Goal: Task Accomplishment & Management: Use online tool/utility

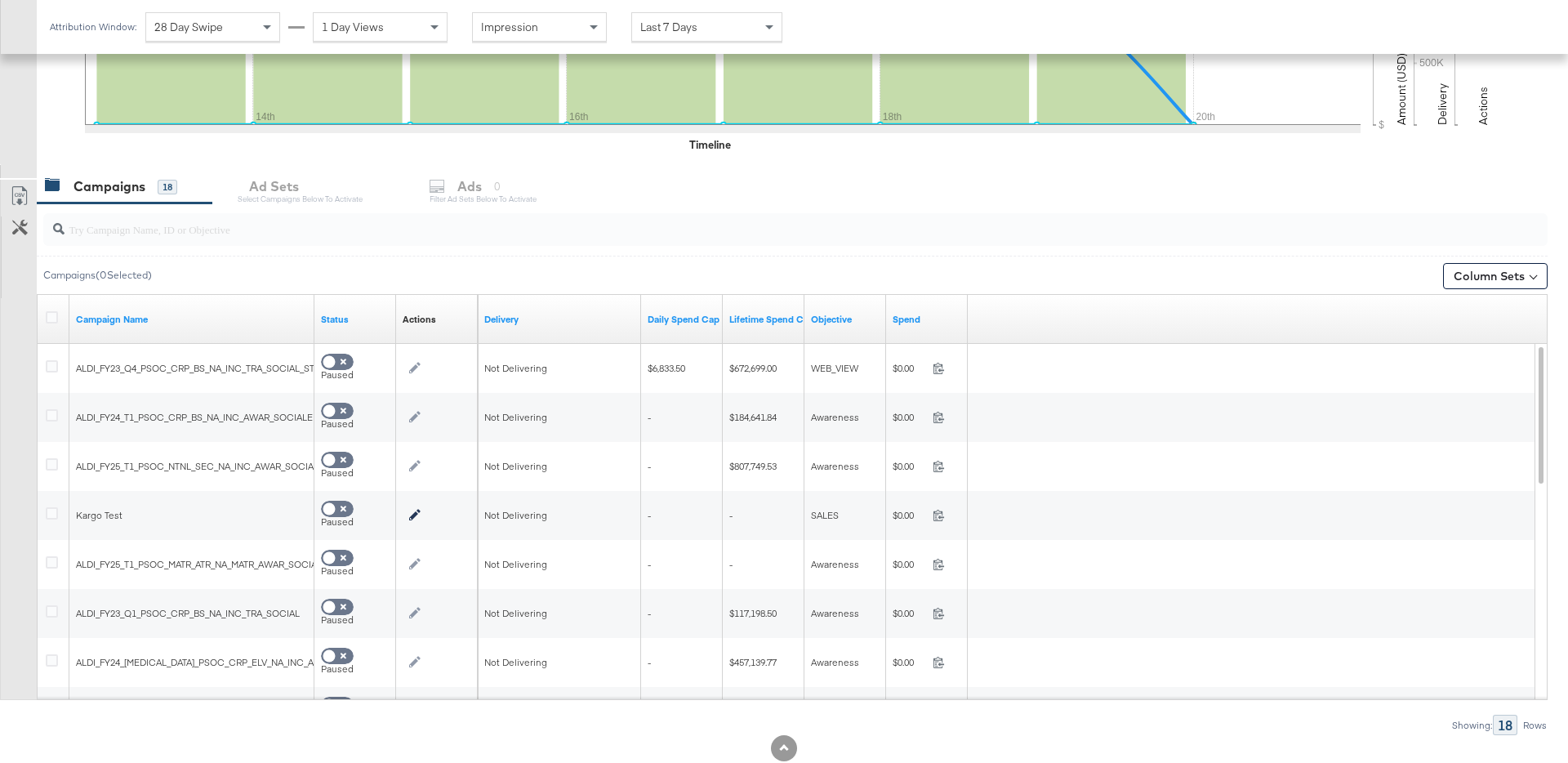
scroll to position [568, 0]
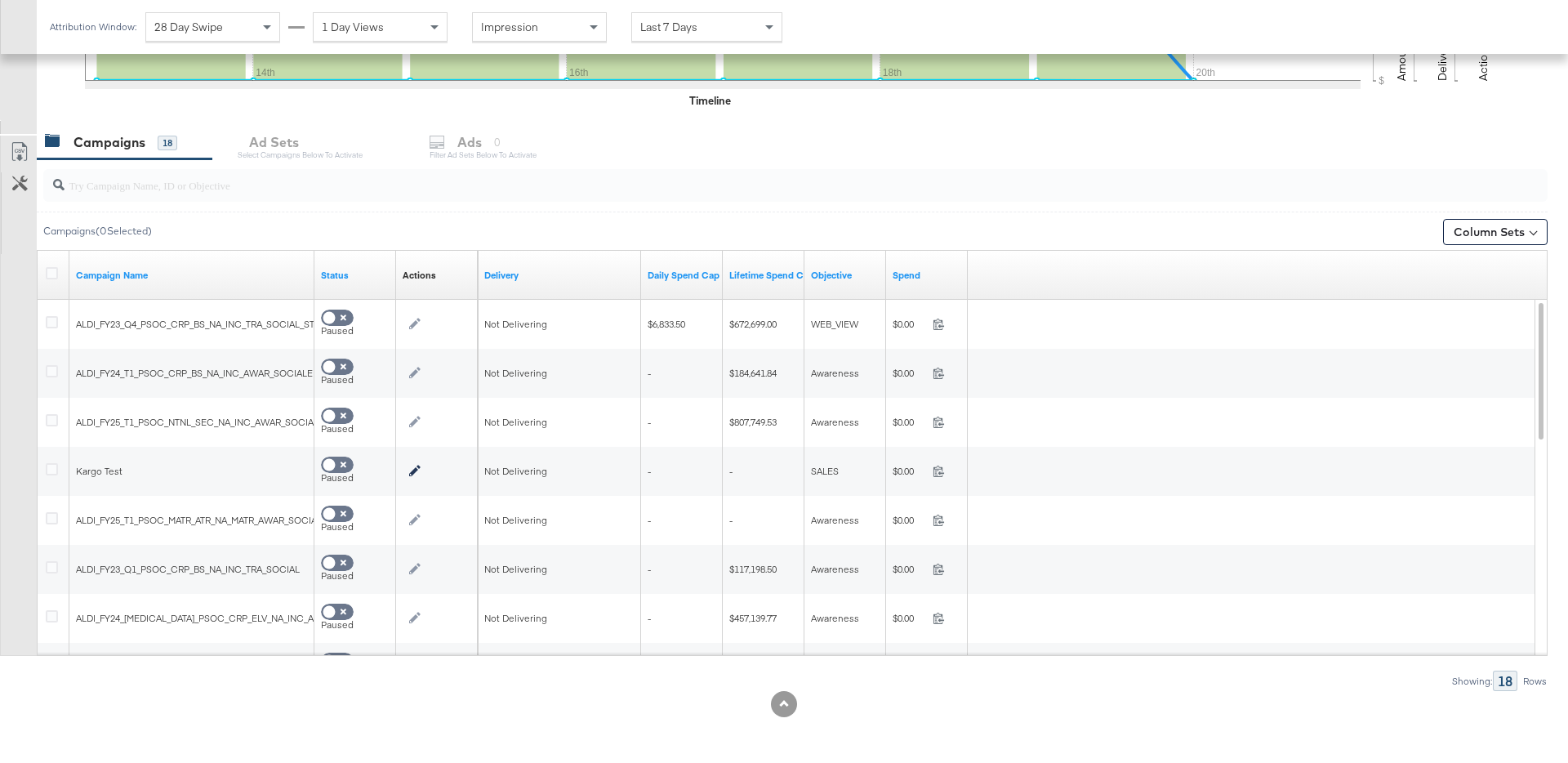
click at [206, 196] on div at bounding box center [795, 186] width 1504 height 32
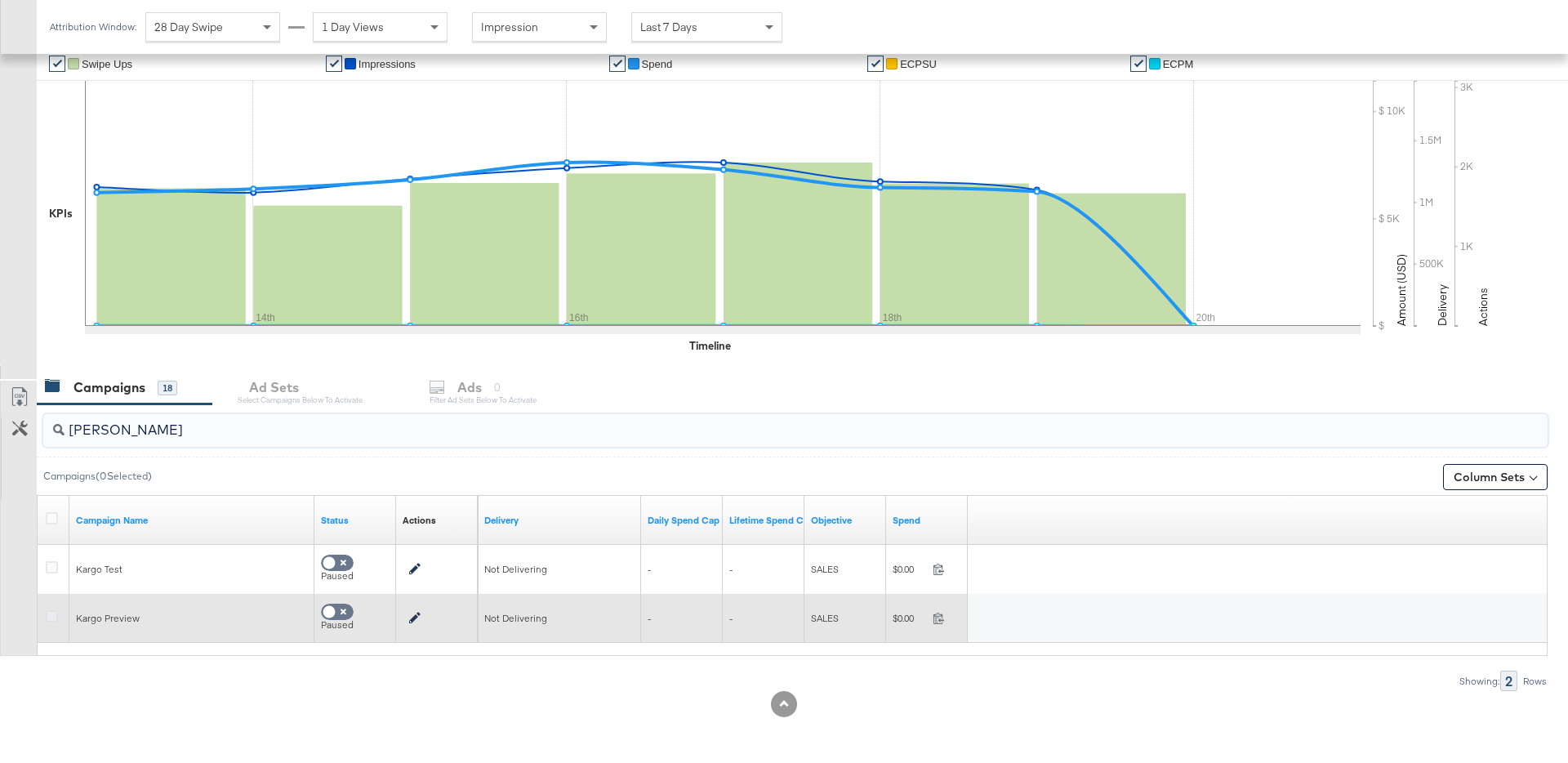
type input "[PERSON_NAME]"
click at [56, 615] on icon at bounding box center [52, 617] width 13 height 13
click at [0, 0] on input "checkbox" at bounding box center [0, 0] width 0 height 0
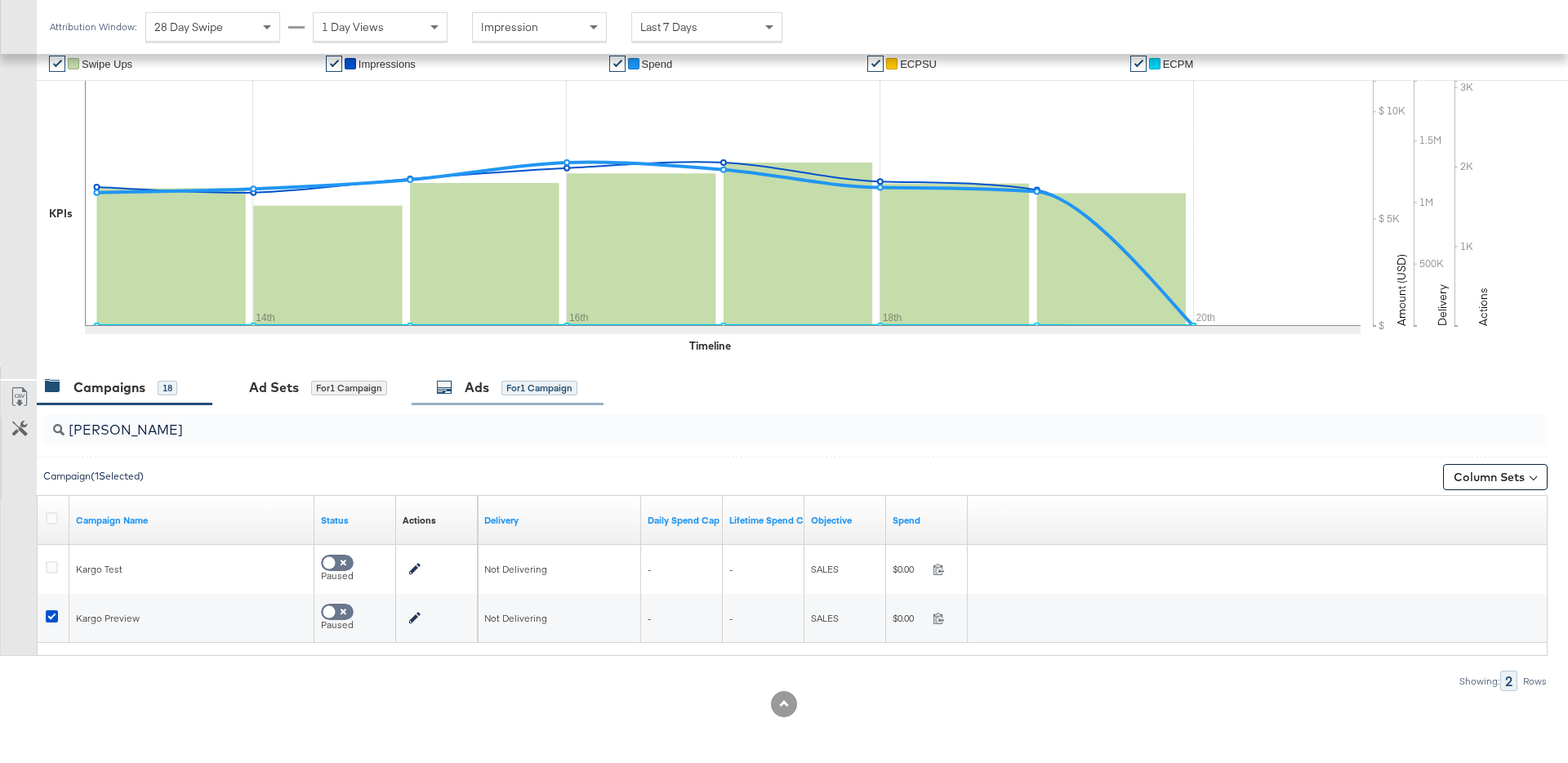
click at [528, 386] on div "for 1 Campaign" at bounding box center [539, 388] width 76 height 14
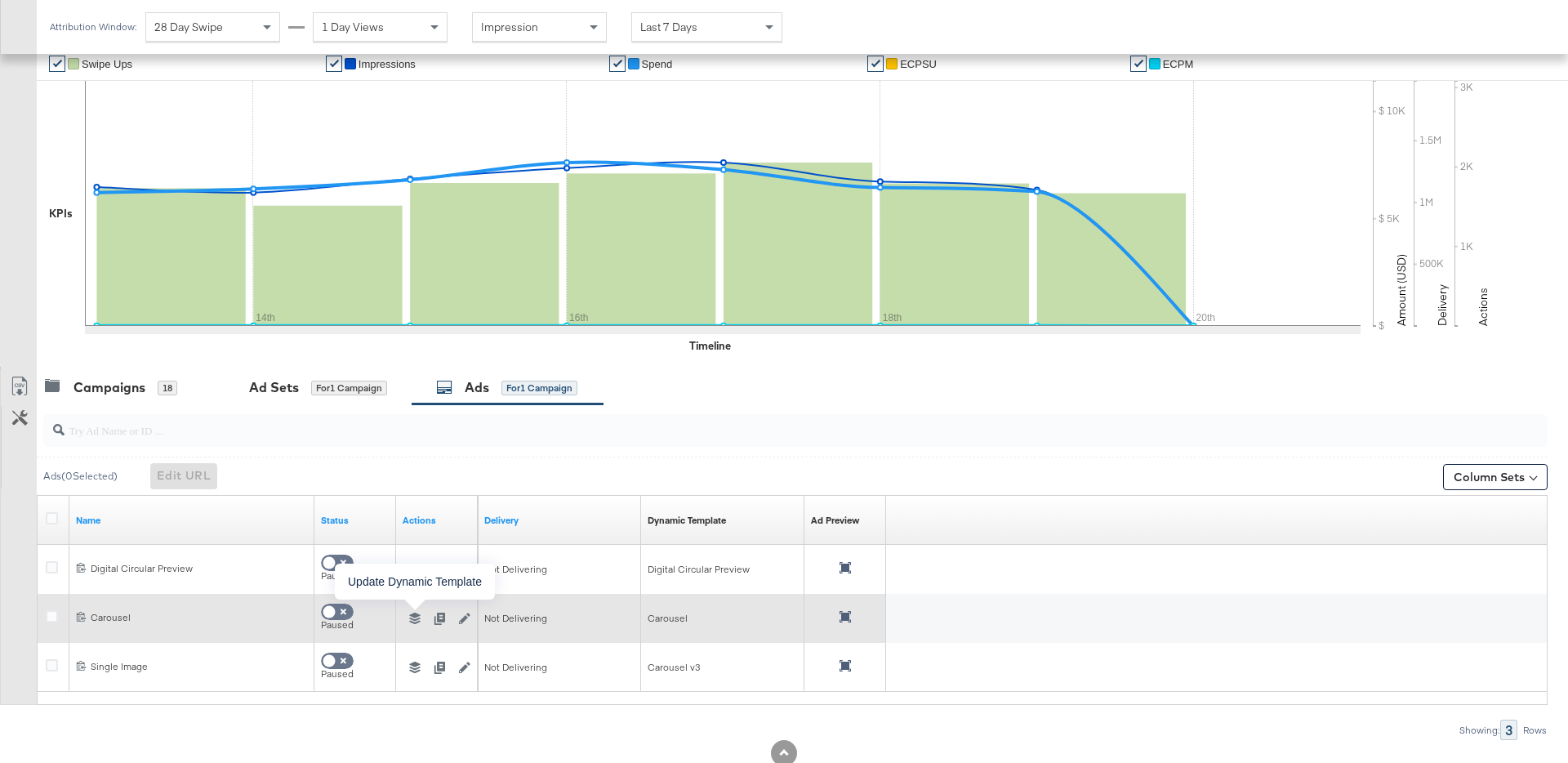
click at [417, 617] on icon "button" at bounding box center [414, 618] width 12 height 12
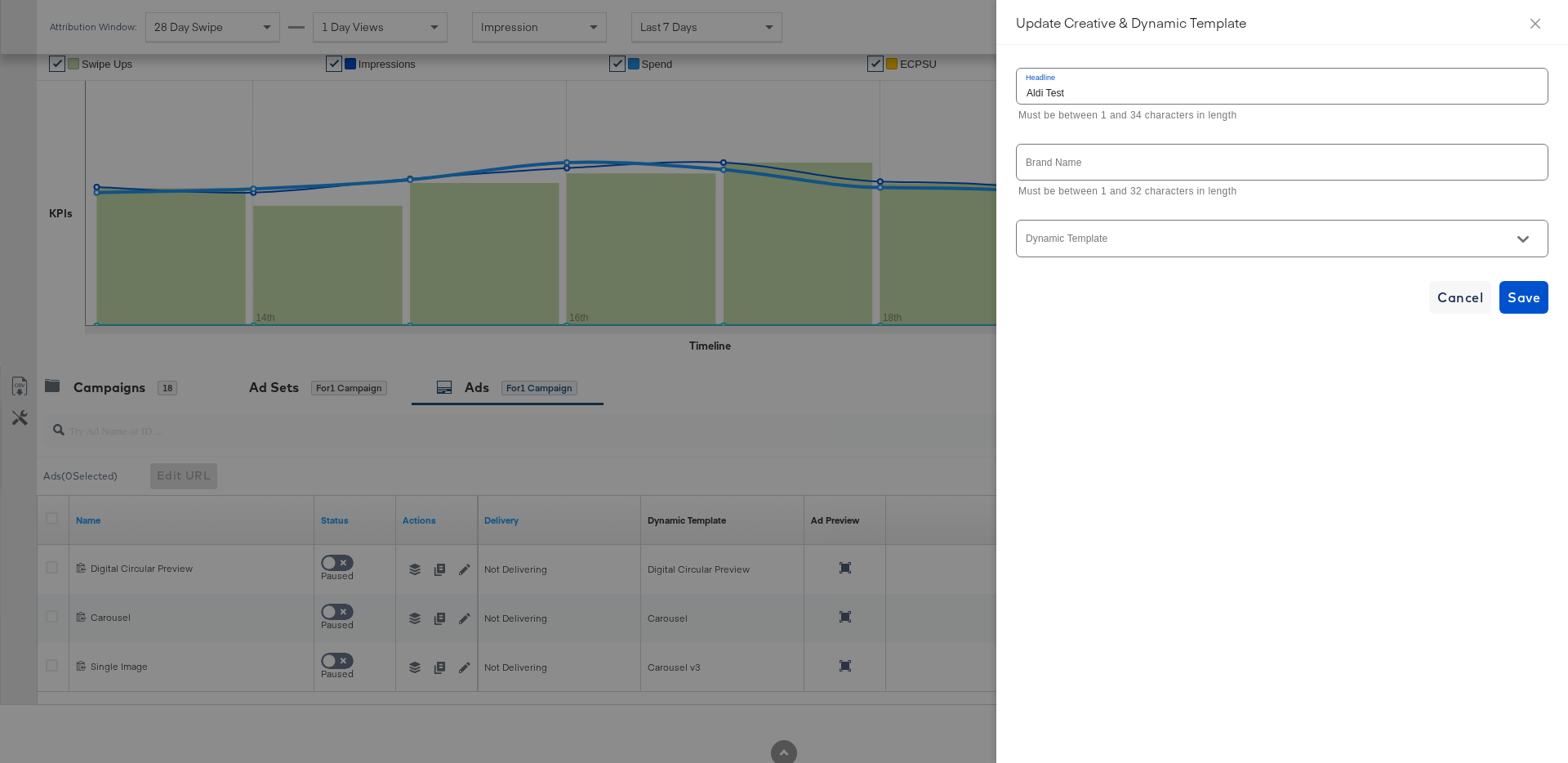
click at [1251, 240] on input "Dynamic Template" at bounding box center [1269, 245] width 492 height 19
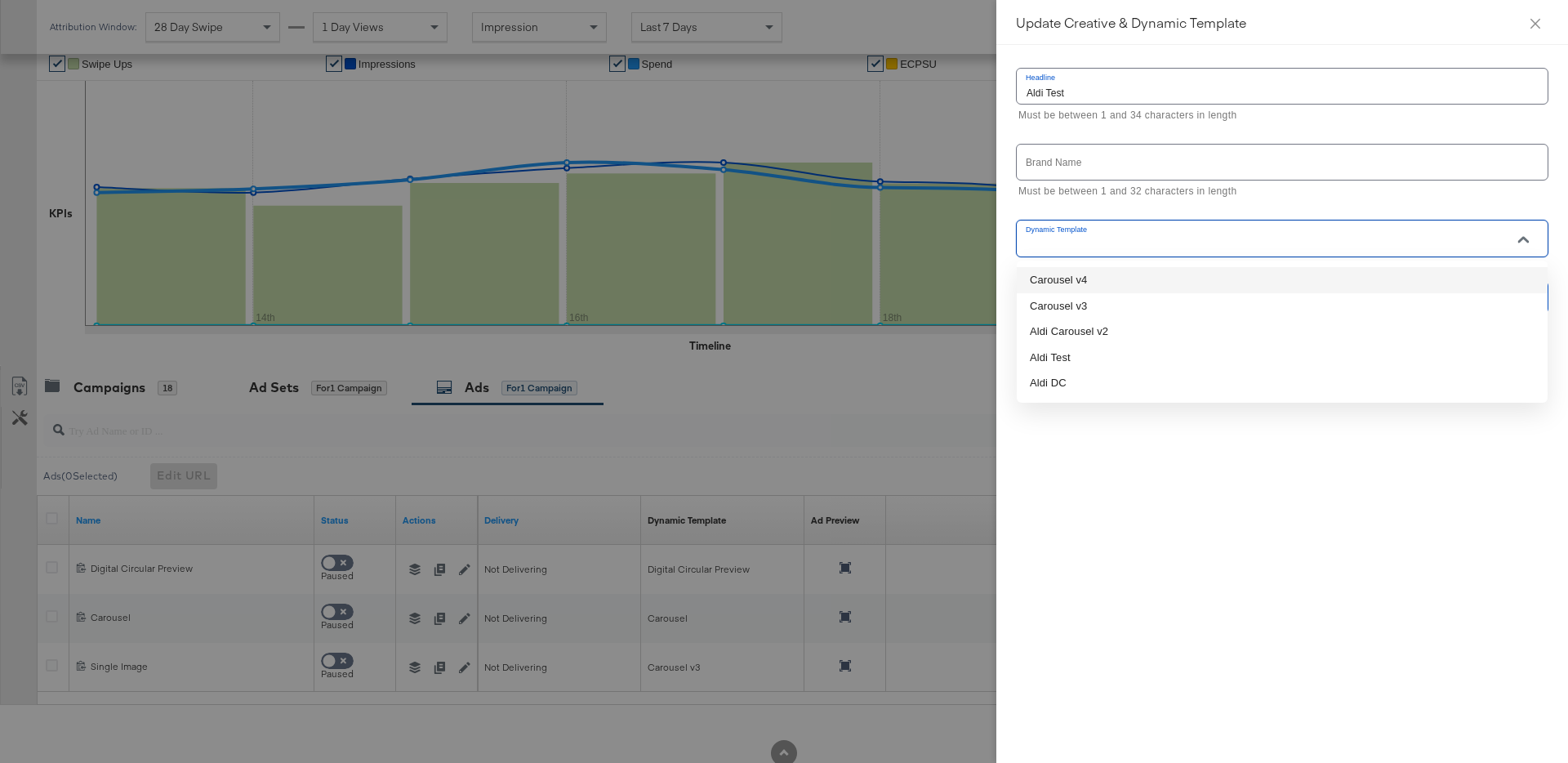
click at [1176, 280] on li "Carousel v4" at bounding box center [1282, 280] width 531 height 26
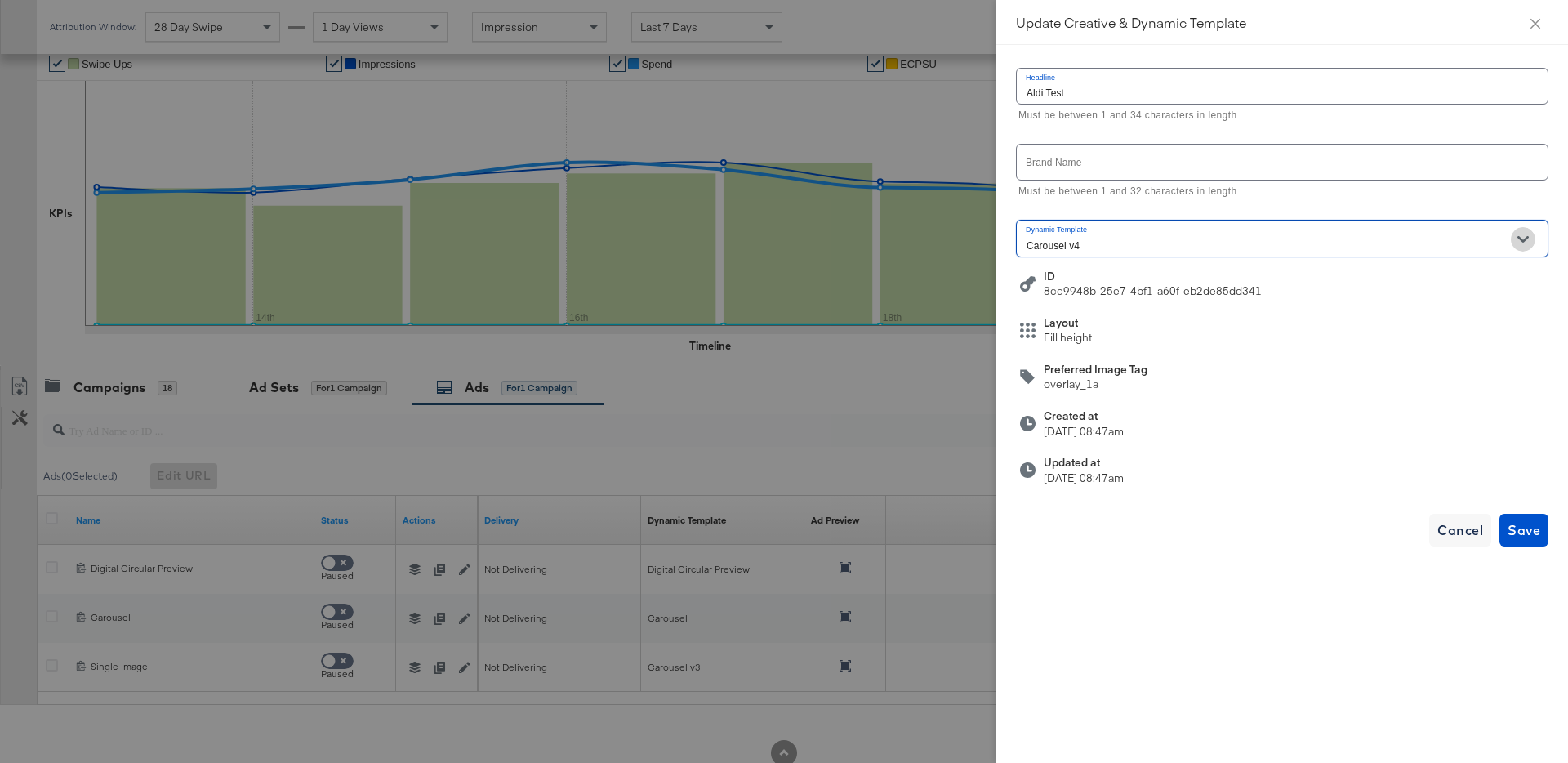
click at [1517, 230] on button "Open" at bounding box center [1522, 238] width 24 height 24
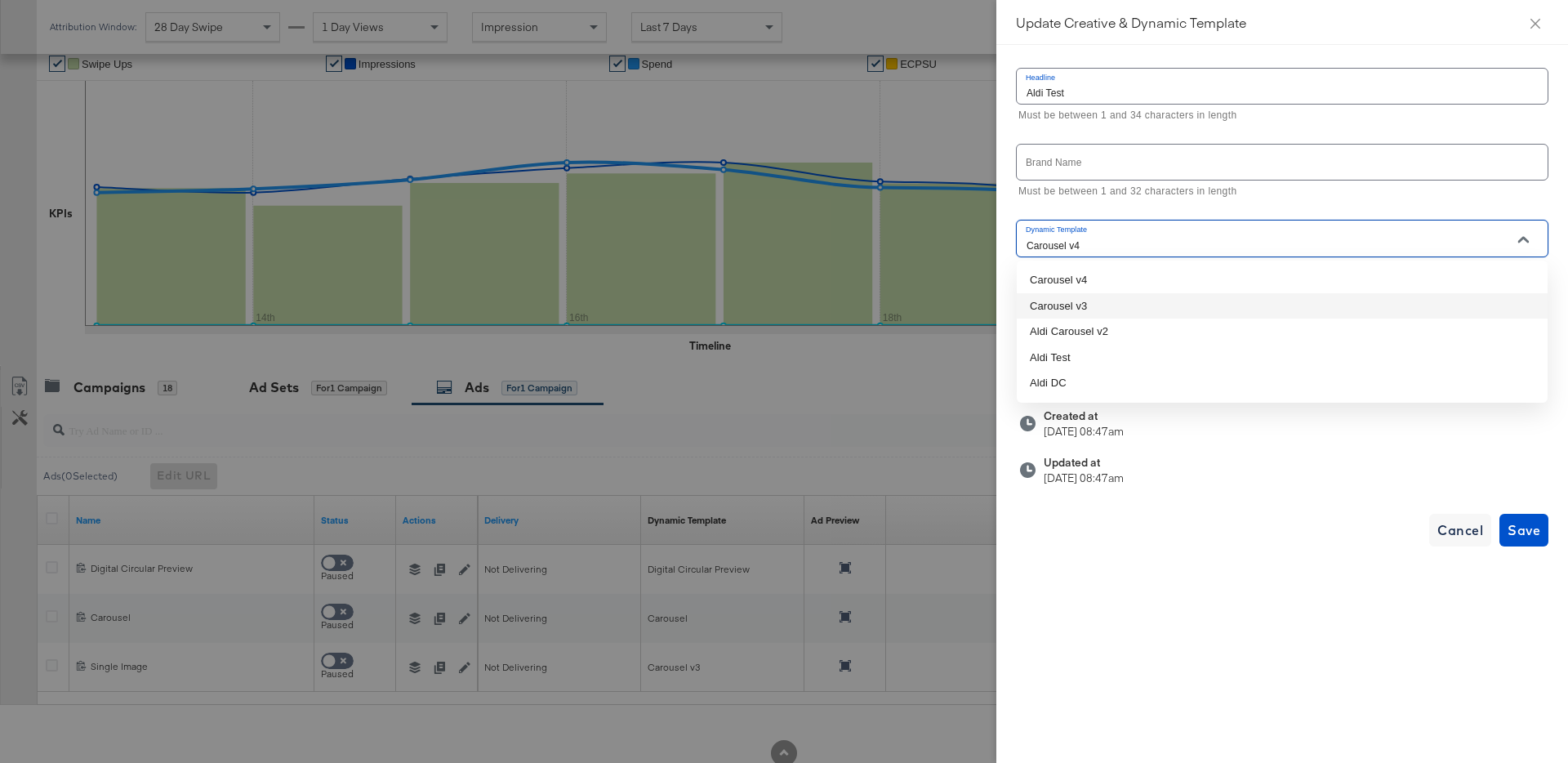
click at [1237, 308] on li "Carousel v3" at bounding box center [1282, 306] width 531 height 26
type input "Carousel v3"
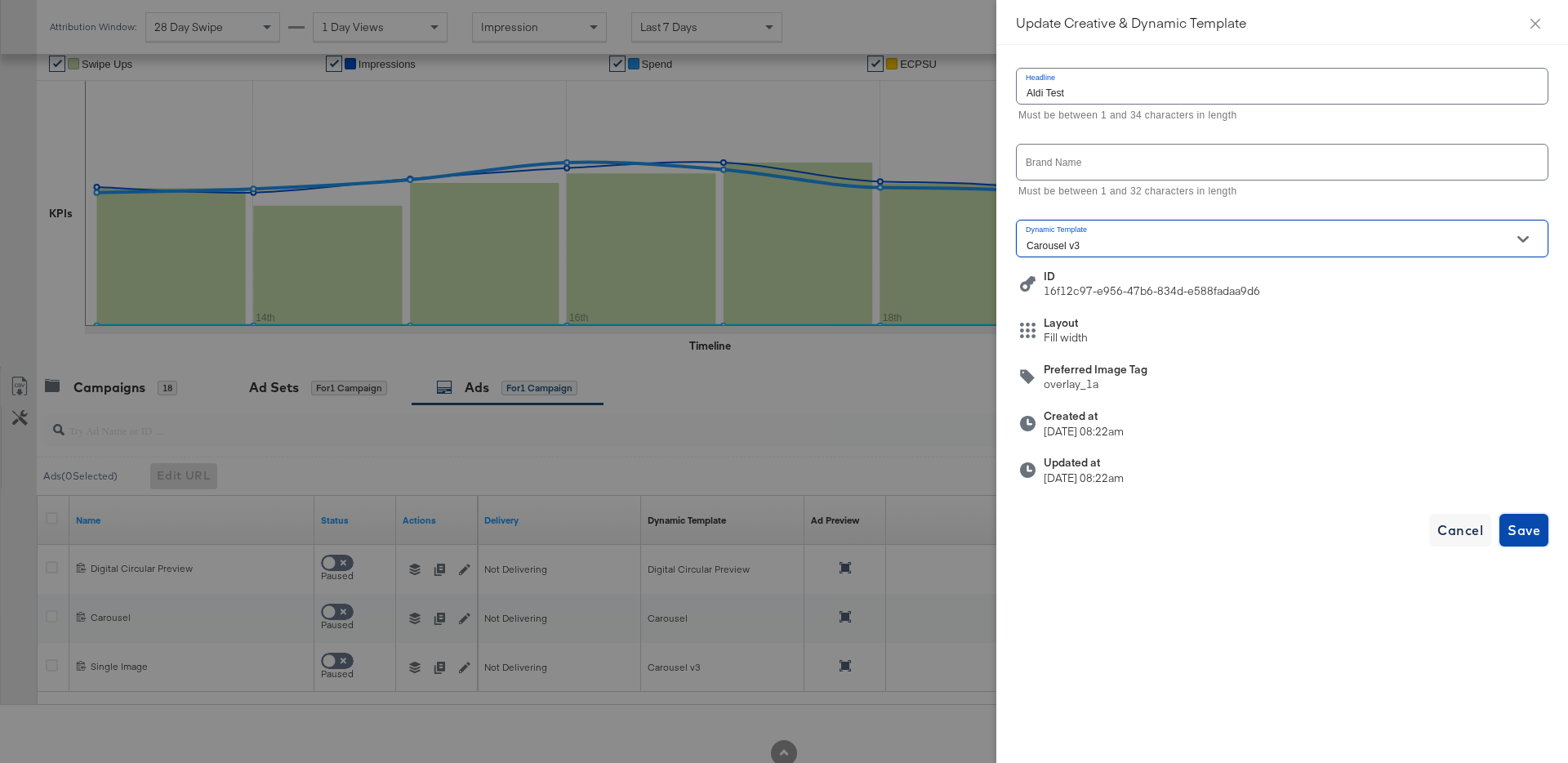
click at [1522, 532] on span "Save" at bounding box center [1524, 531] width 32 height 23
click at [1540, 24] on icon "close" at bounding box center [1535, 23] width 13 height 13
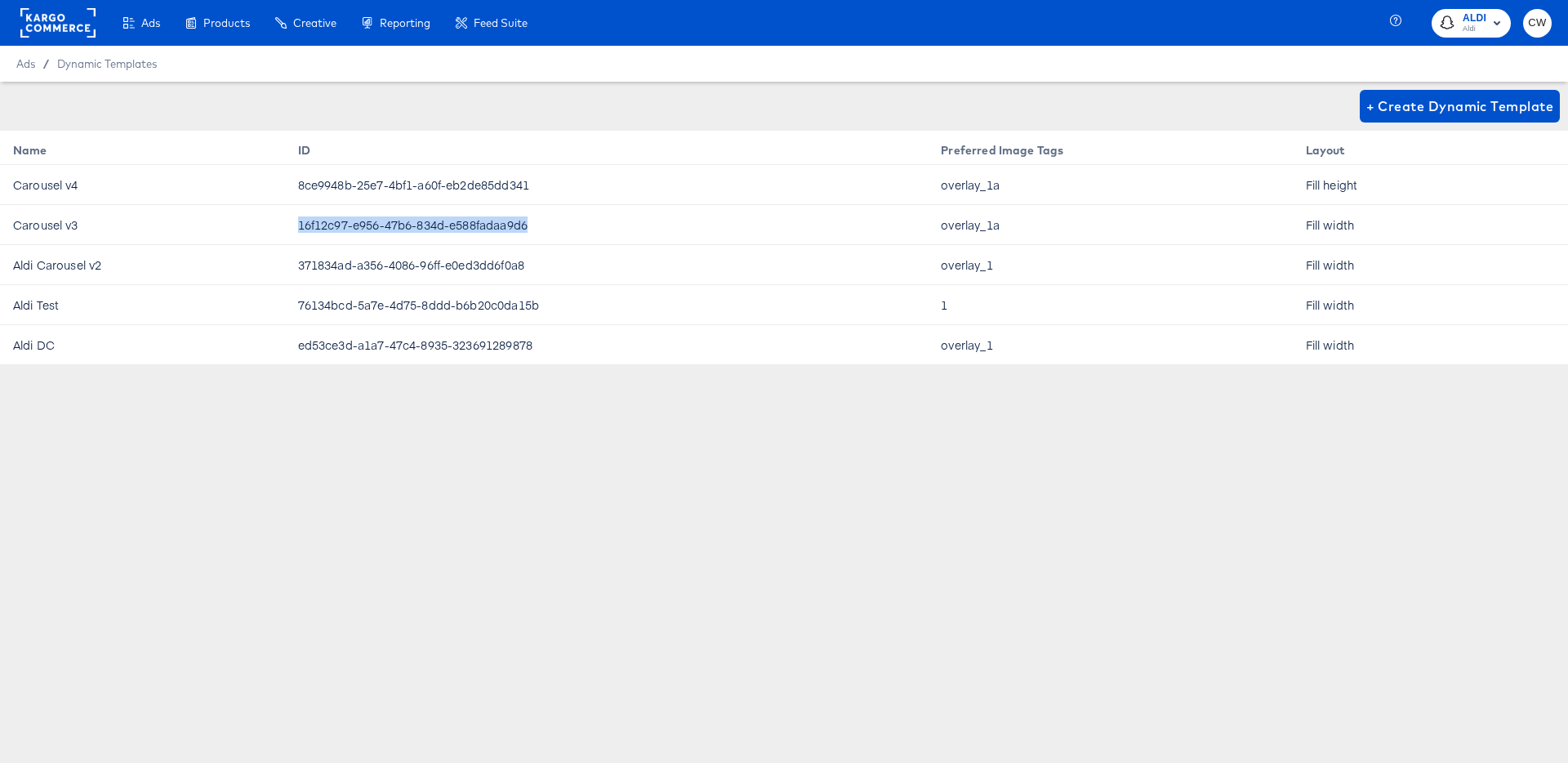
drag, startPoint x: 537, startPoint y: 228, endPoint x: 296, endPoint y: 225, distance: 241.0
click at [296, 225] on td "16f12c97-e956-47b6-834d-e588fadaa9d6" at bounding box center [607, 225] width 644 height 40
copy td "16f12c97-e956-47b6-834d-e588fadaa9d6"
click at [491, 316] on td "76134bcd-5a7e-4d75-8ddd-b6b20c0da15b" at bounding box center [607, 305] width 644 height 40
click at [489, 329] on td "ed53ce3d-a1a7-47c4-8935-323691289878" at bounding box center [607, 345] width 644 height 40
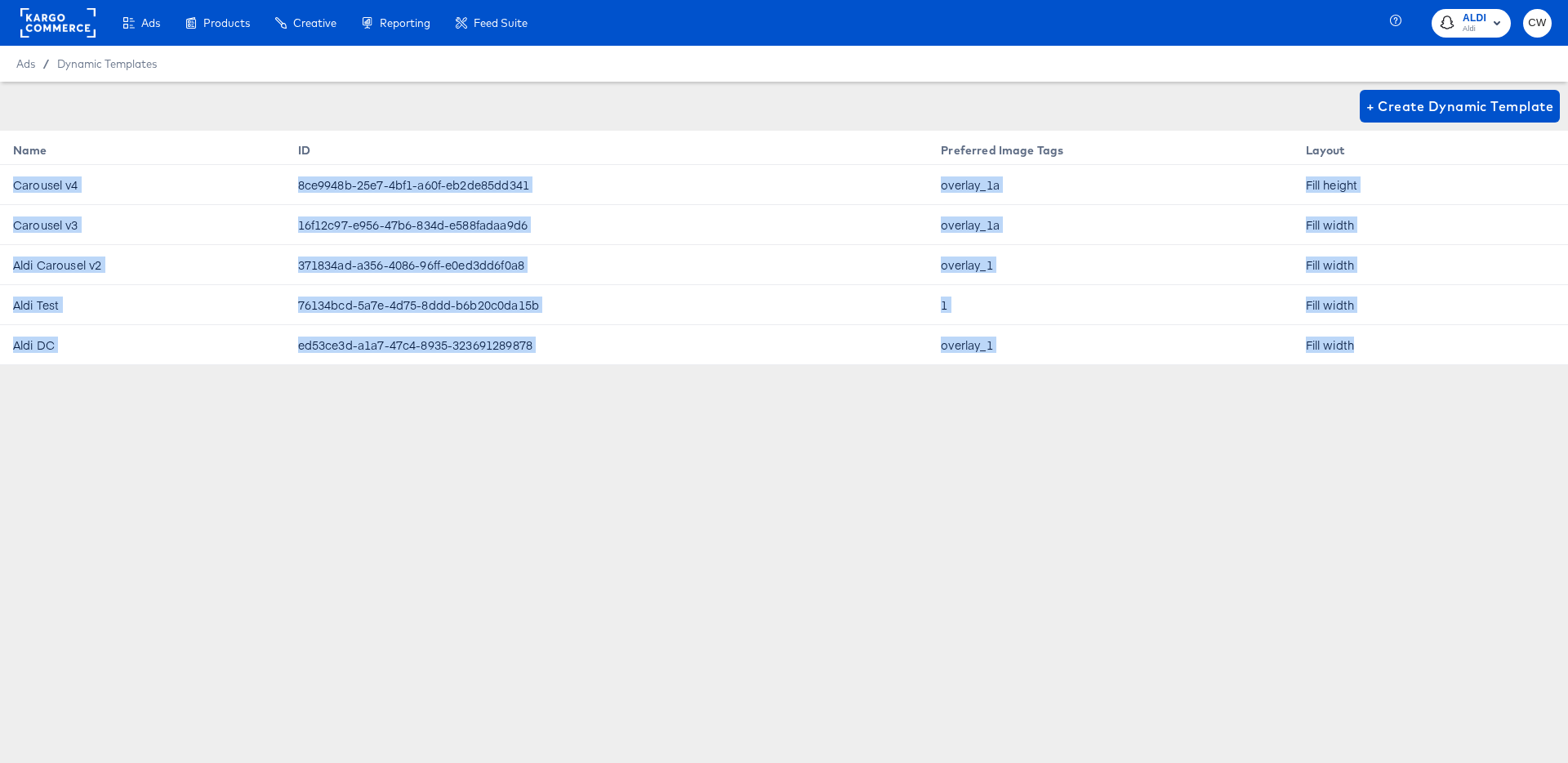
drag, startPoint x: 1369, startPoint y: 343, endPoint x: 372, endPoint y: 274, distance: 999.4
click at [21, 186] on tbody "Carousel v4 8ce9948b-25e7-4bf1-a60f-eb2de85dd341 overlay_1a Fill height Carouse…" at bounding box center [784, 264] width 1568 height 200
drag, startPoint x: 390, startPoint y: 277, endPoint x: 406, endPoint y: 282, distance: 16.8
click at [390, 277] on td "371834ad-a356-4086-96ff-e0ed3dd6f0a8" at bounding box center [607, 264] width 644 height 40
drag, startPoint x: 1388, startPoint y: 344, endPoint x: 14, endPoint y: 153, distance: 1387.2
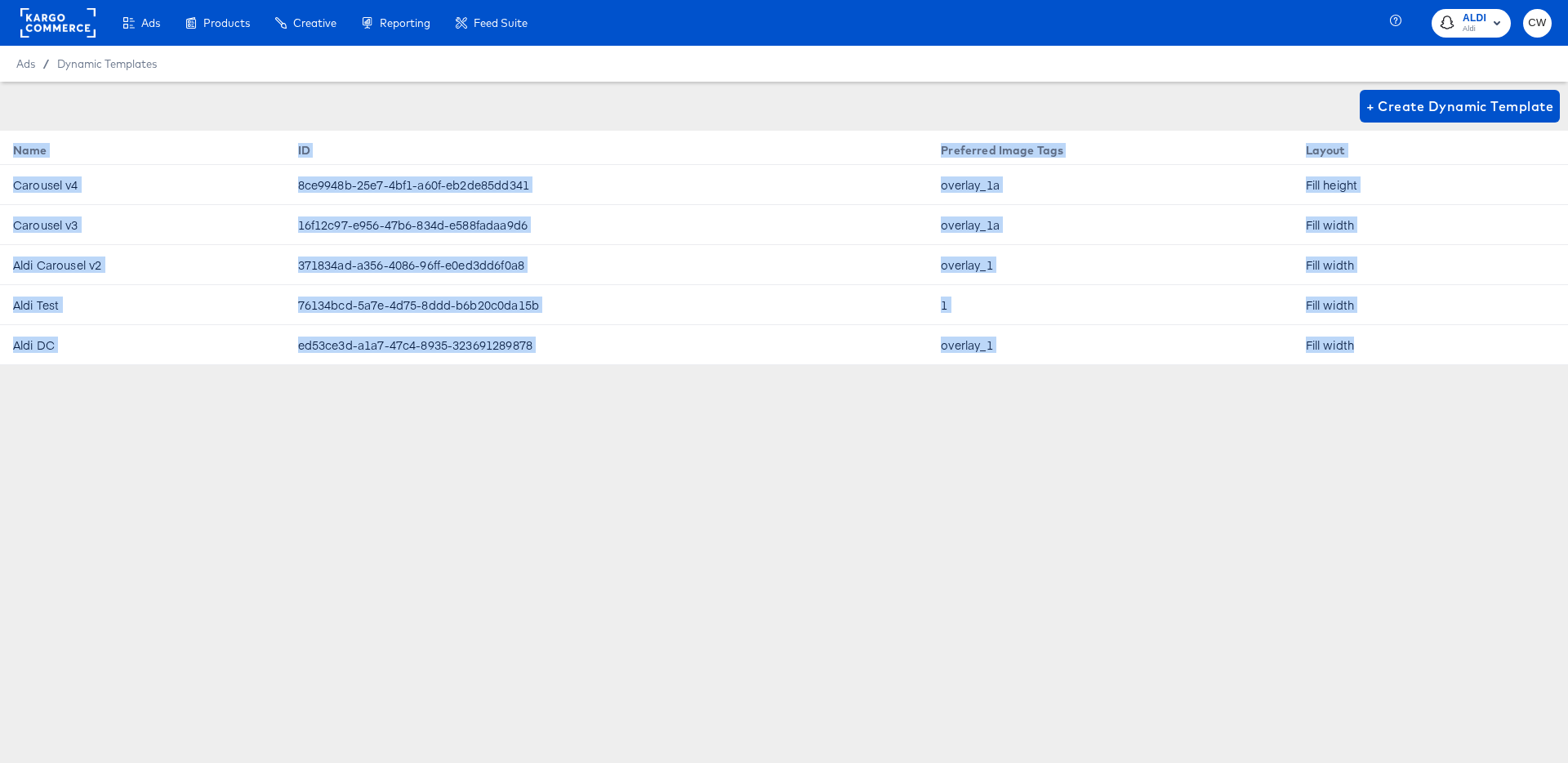
click at [14, 153] on table "Name ID Preferred Image Tags Layout Carousel v4 8ce9948b-25e7-4bf1-a60f-eb2de85…" at bounding box center [784, 247] width 1568 height 234
copy table "Name ID Preferred Image Tags Layout Carousel v4 8ce9948b-25e7-4bf1-a60f-eb2de85…"
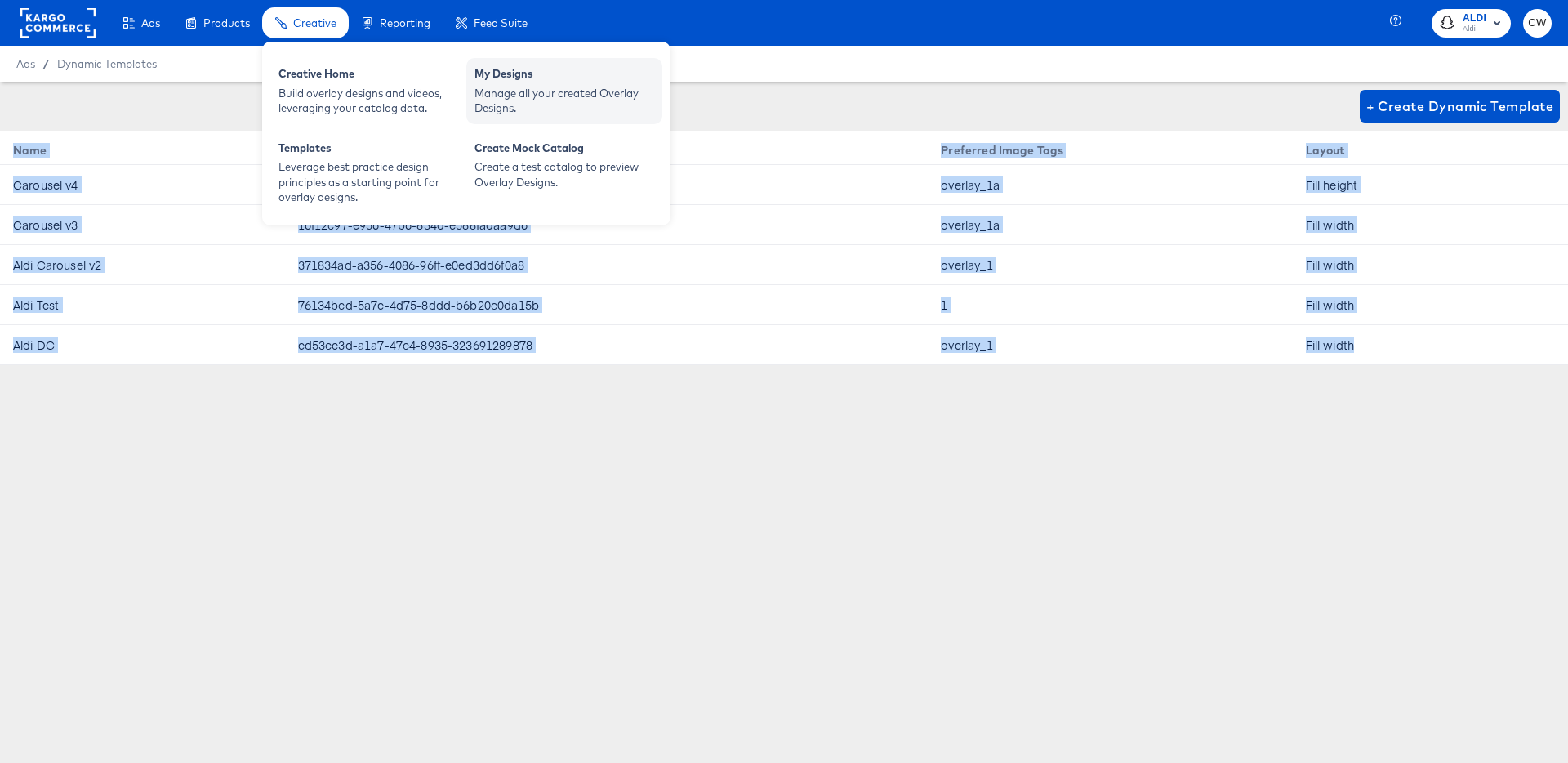
click at [537, 82] on div "My Designs" at bounding box center [564, 76] width 179 height 20
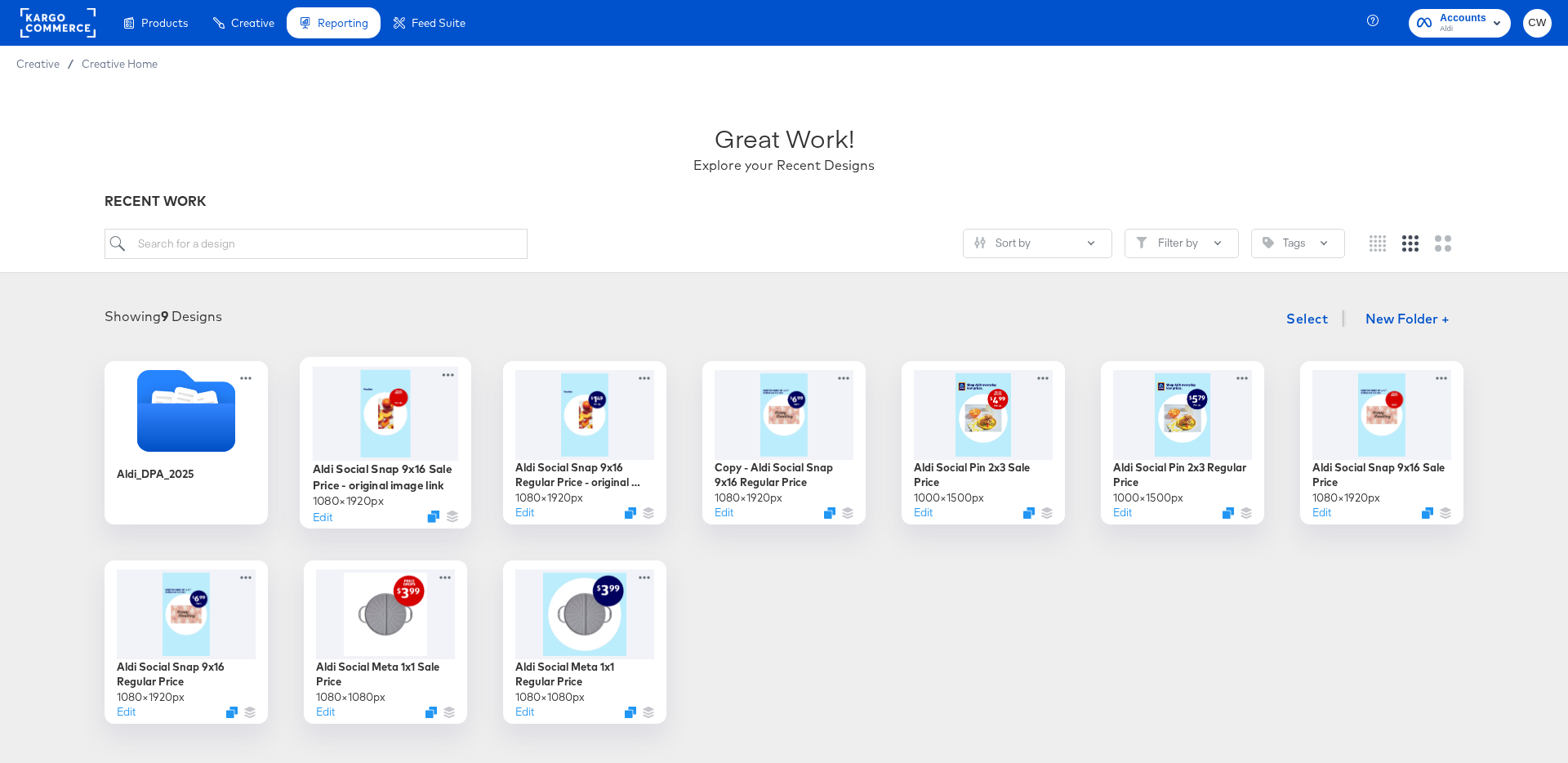
click at [387, 456] on div at bounding box center [386, 412] width 146 height 94
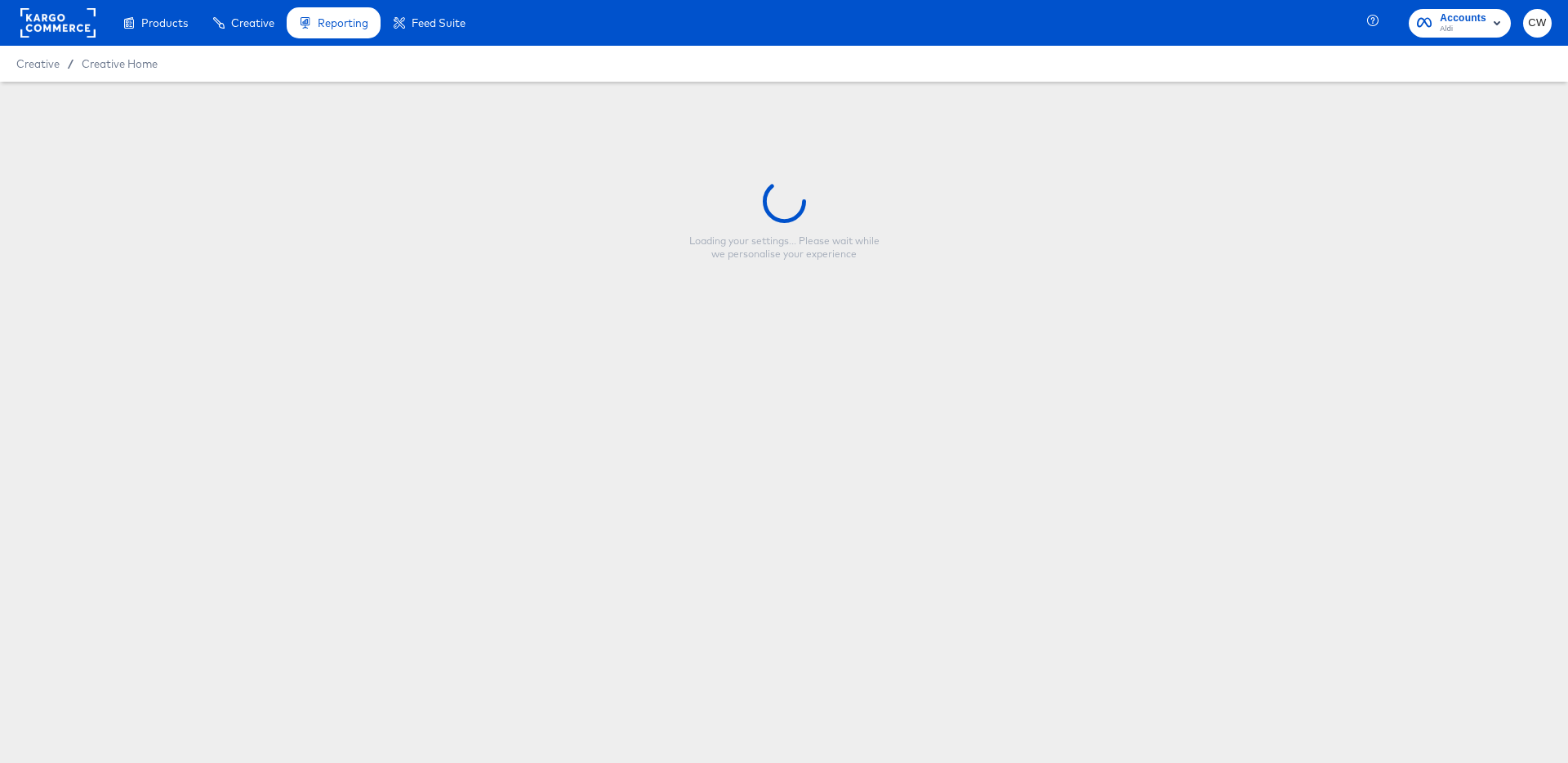
type input "Aldi Social Snap 9x16 Sale Price - original image link"
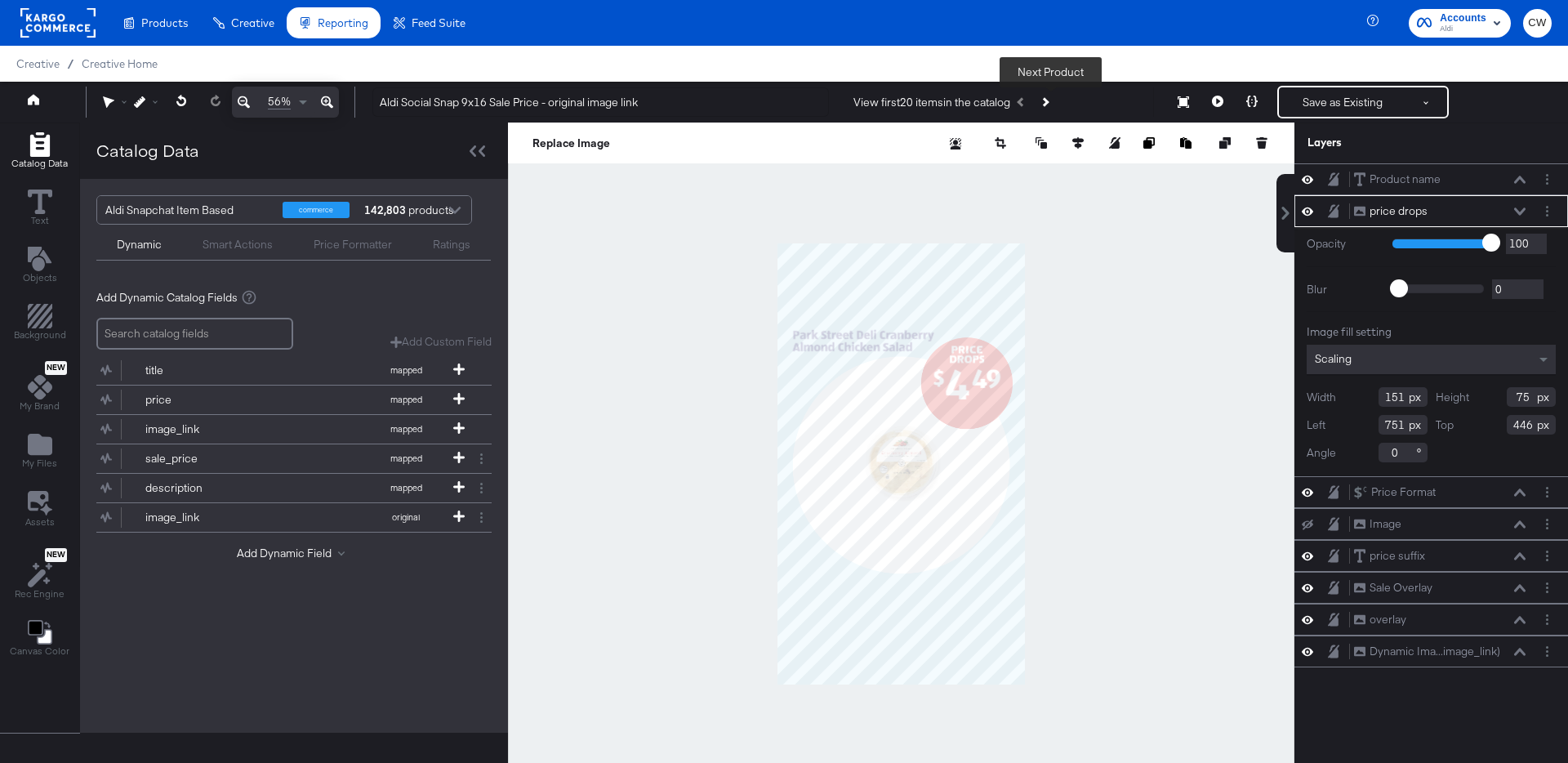
click at [1056, 107] on button "Next Product" at bounding box center [1044, 101] width 23 height 30
click at [1056, 103] on button "Next Product" at bounding box center [1044, 101] width 23 height 30
click at [1049, 100] on icon "Next Product" at bounding box center [1044, 101] width 9 height 9
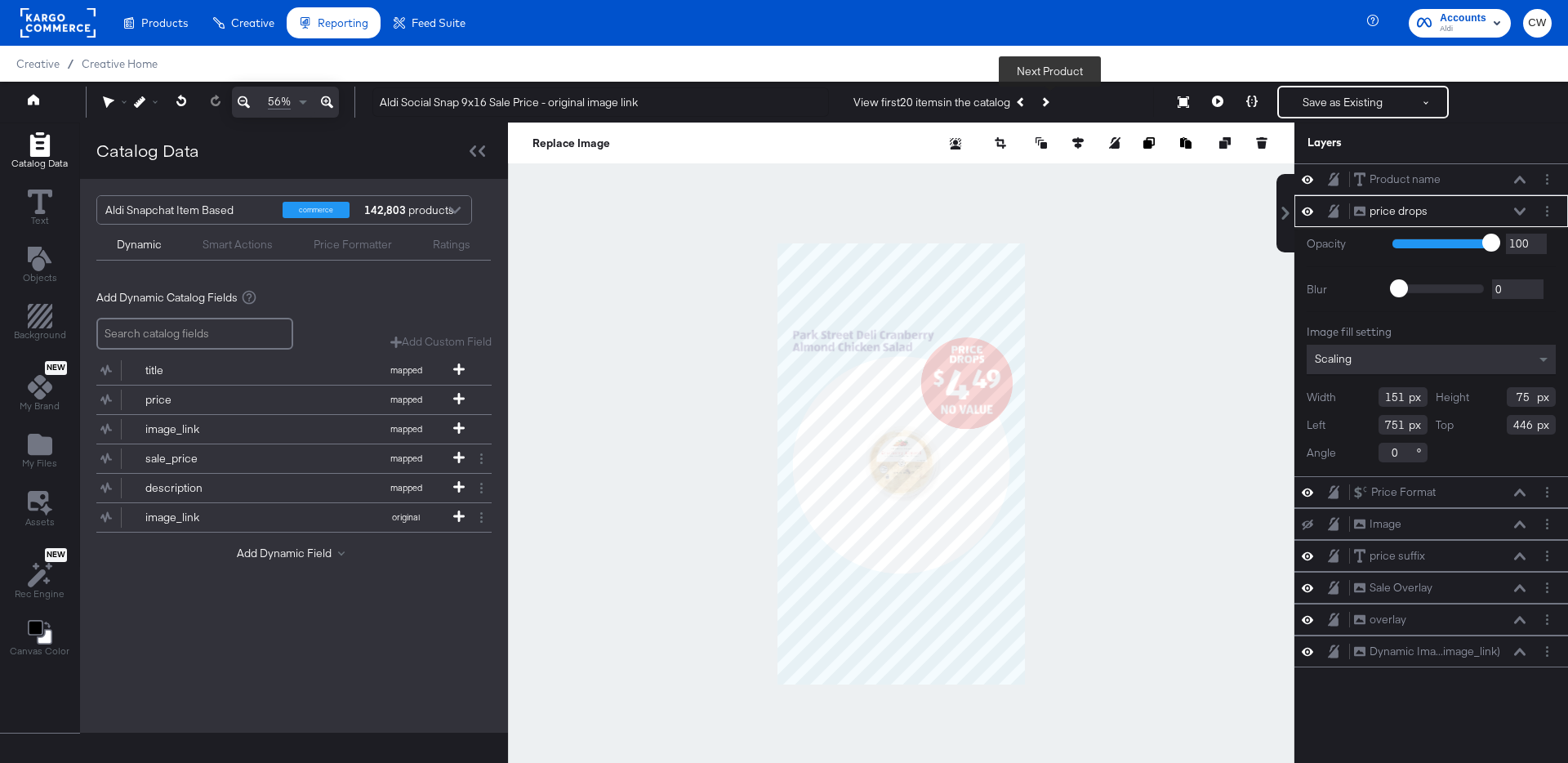
click at [1049, 100] on icon "Next Product" at bounding box center [1044, 101] width 9 height 9
